Goal: Task Accomplishment & Management: Manage account settings

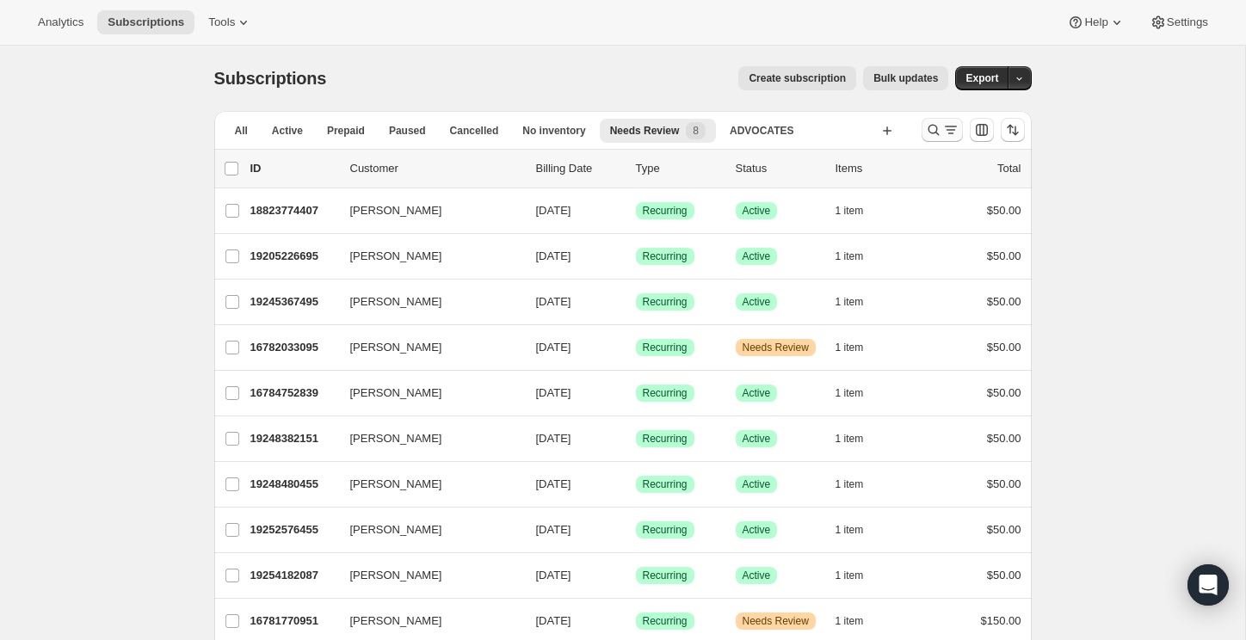
click at [929, 136] on icon "Search and filter results" at bounding box center [933, 129] width 17 height 17
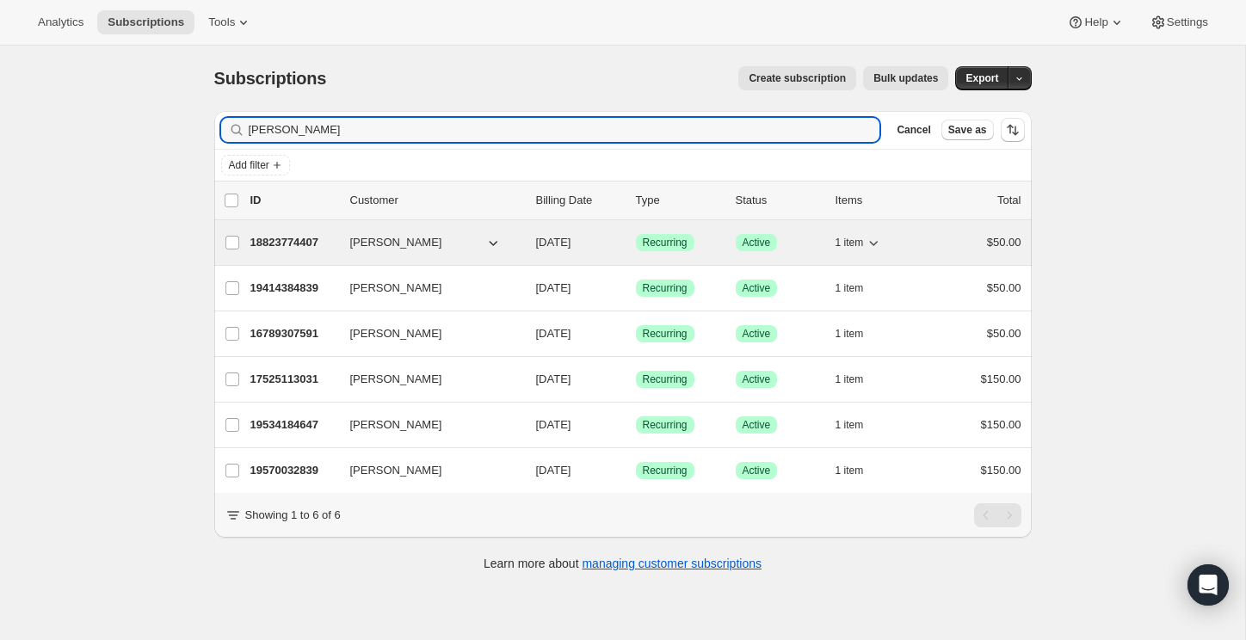
type input "[PERSON_NAME]"
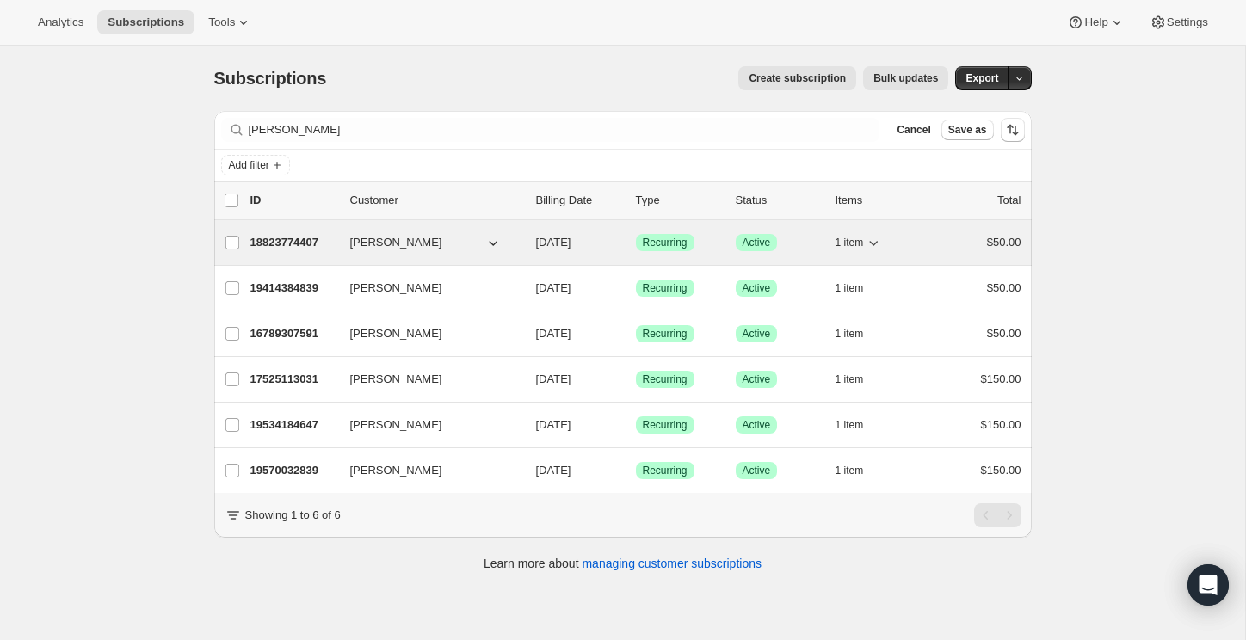
click at [299, 241] on p "18823774407" at bounding box center [293, 242] width 86 height 17
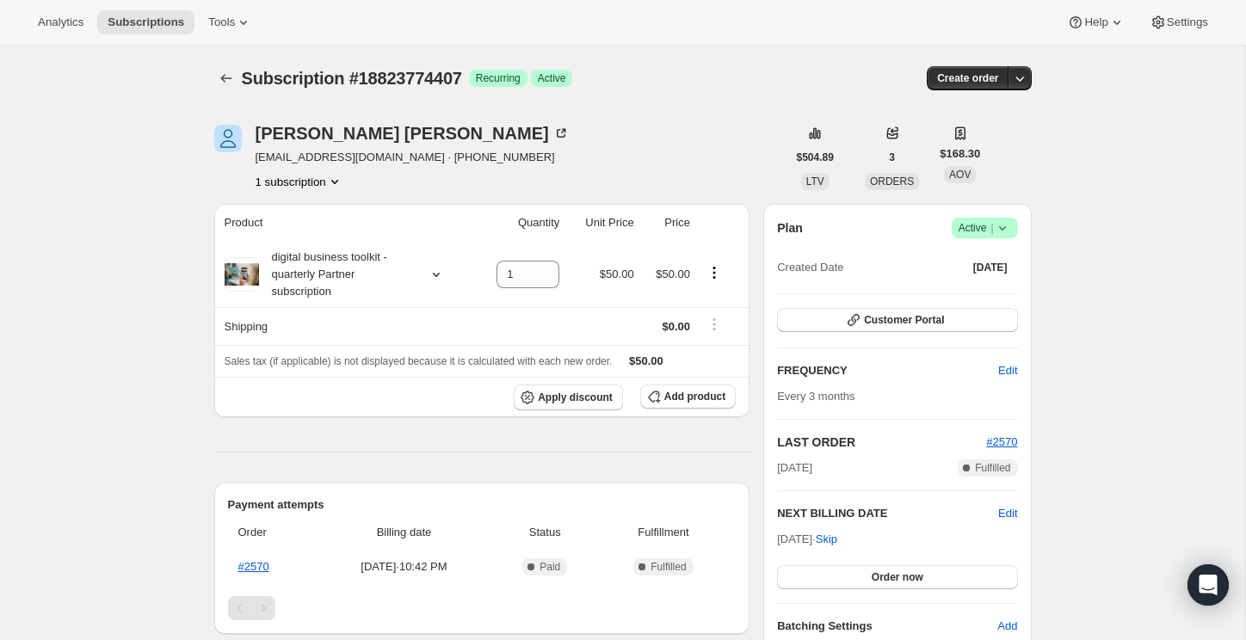
click at [1010, 226] on span "Success Active |" at bounding box center [985, 228] width 66 height 21
click at [981, 285] on span "Cancel subscription" at bounding box center [979, 290] width 97 height 13
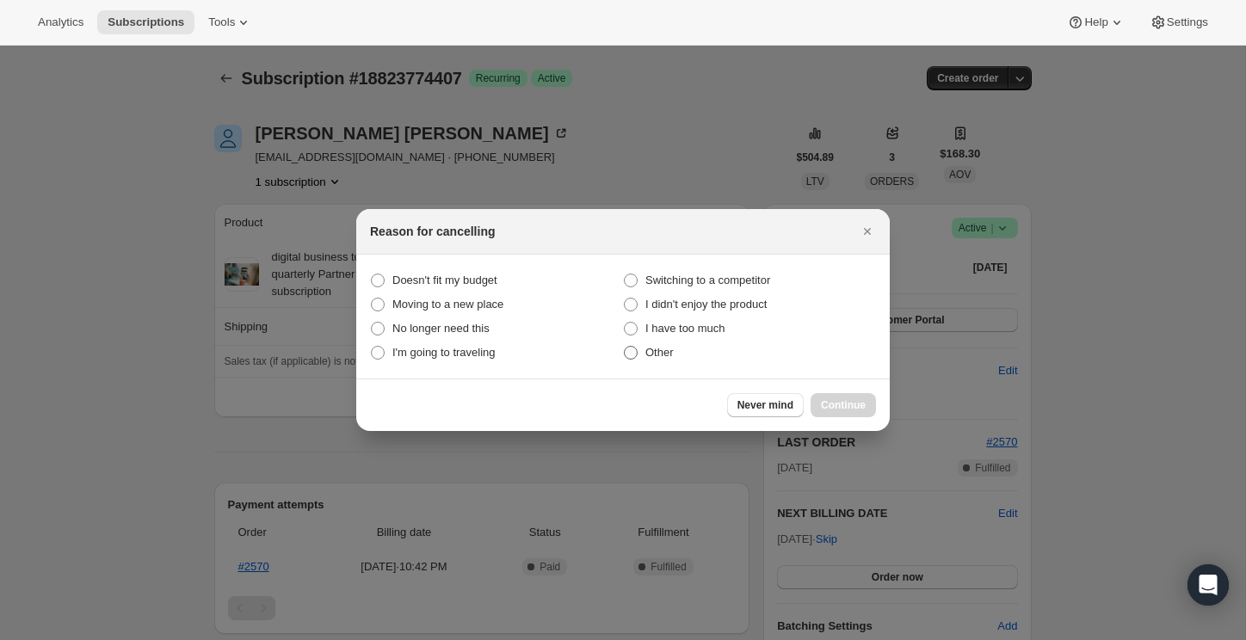
click at [662, 356] on span "Other" at bounding box center [659, 352] width 28 height 13
click at [625, 347] on input "Other" at bounding box center [624, 346] width 1 height 1
radio input "true"
click at [847, 409] on span "Continue" at bounding box center [843, 405] width 45 height 14
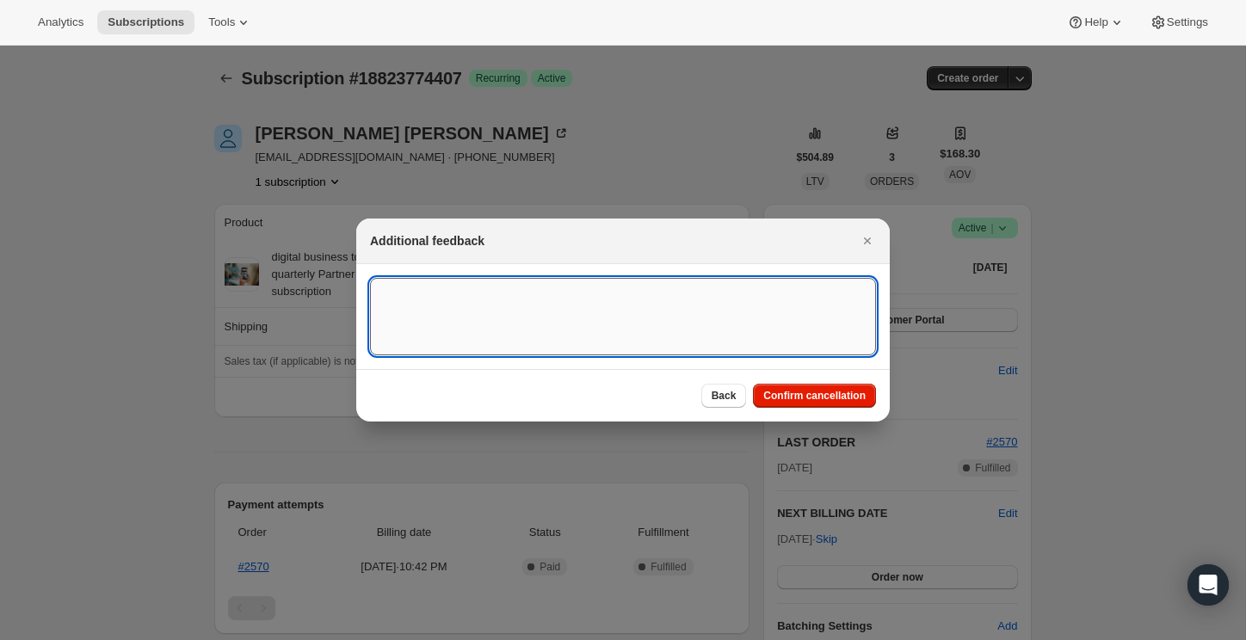
click at [687, 306] on textarea ":rbv:" at bounding box center [623, 316] width 506 height 77
type textarea "Customer Cancellation"
click at [852, 402] on span "Confirm cancellation" at bounding box center [814, 396] width 102 height 14
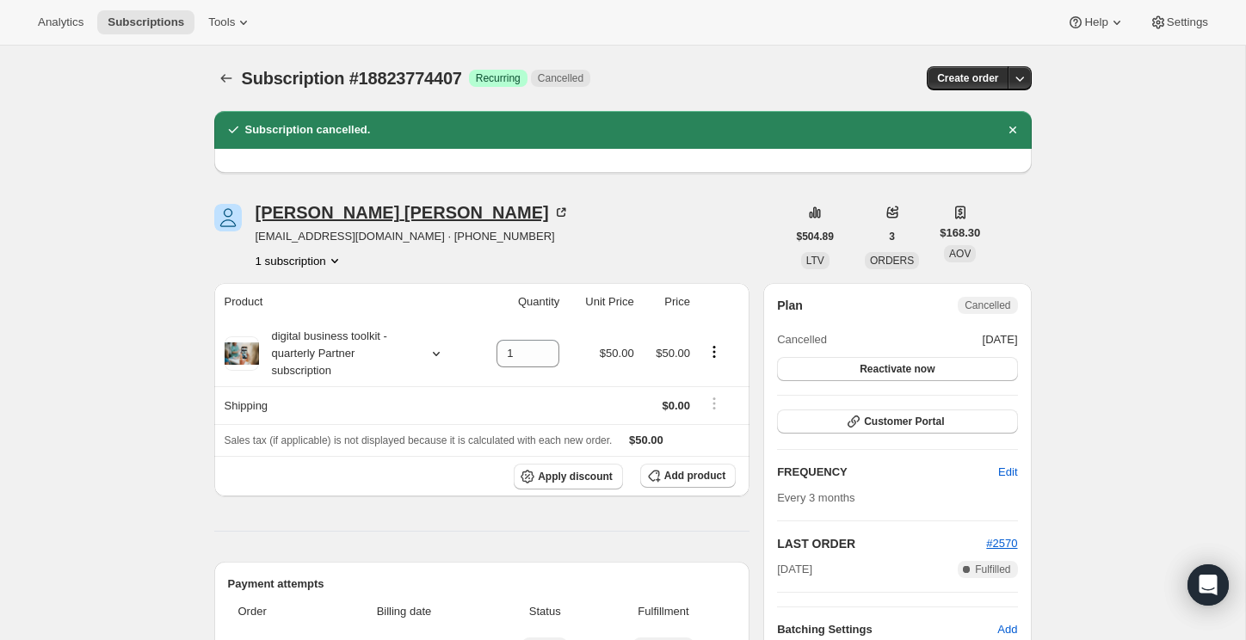
click at [334, 213] on div "[PERSON_NAME]" at bounding box center [413, 212] width 314 height 17
